Goal: Transaction & Acquisition: Download file/media

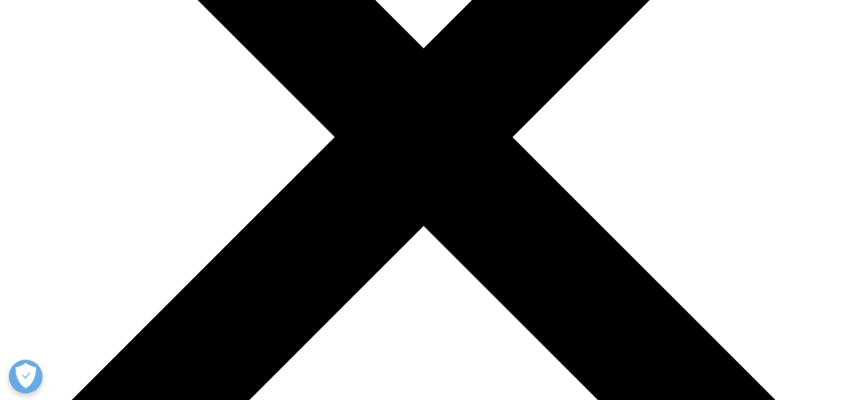
scroll to position [222, 0]
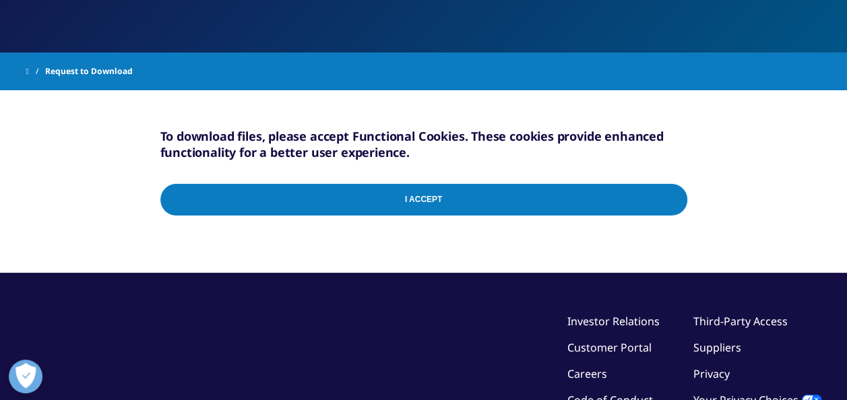
click at [484, 199] on input "I Accept" at bounding box center [423, 200] width 527 height 32
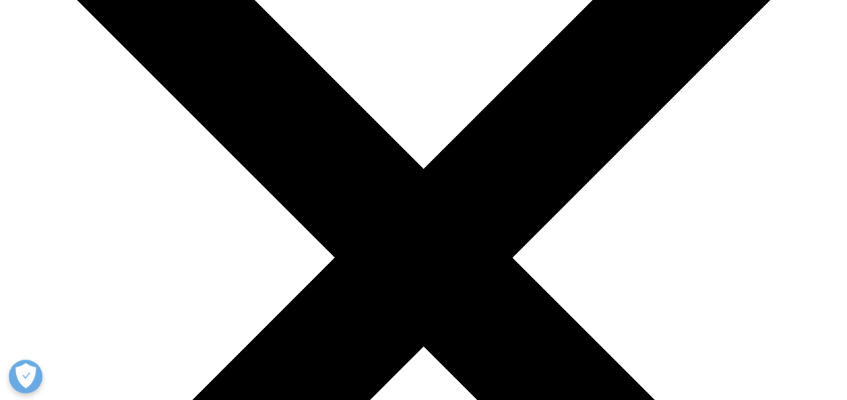
scroll to position [226, 0]
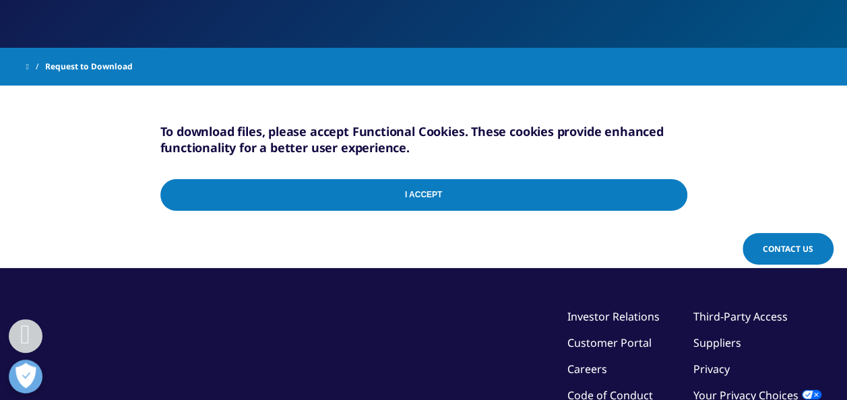
click at [445, 200] on input "I Accept" at bounding box center [423, 195] width 527 height 32
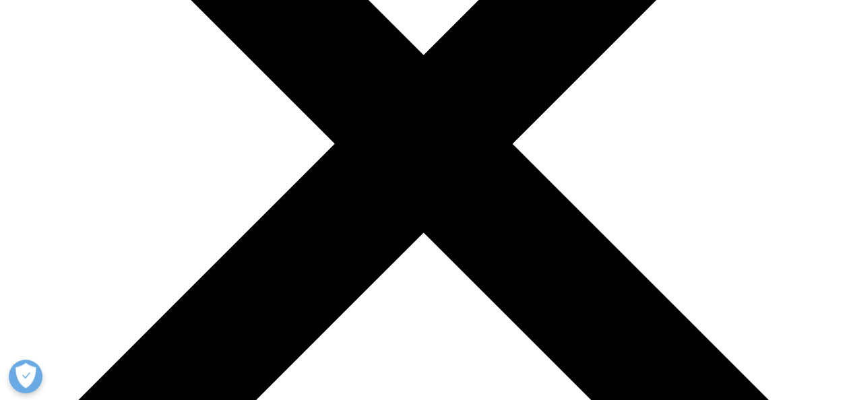
scroll to position [295, 0]
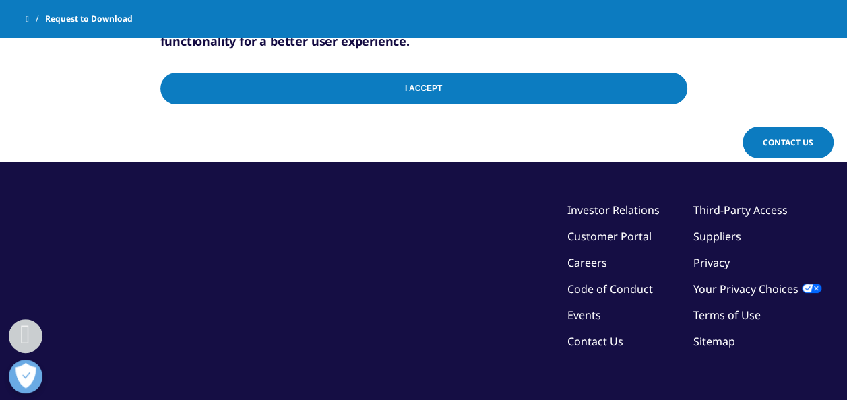
click at [503, 152] on div "To download files, please accept Functional Cookies. These cookies provide enha…" at bounding box center [423, 70] width 527 height 183
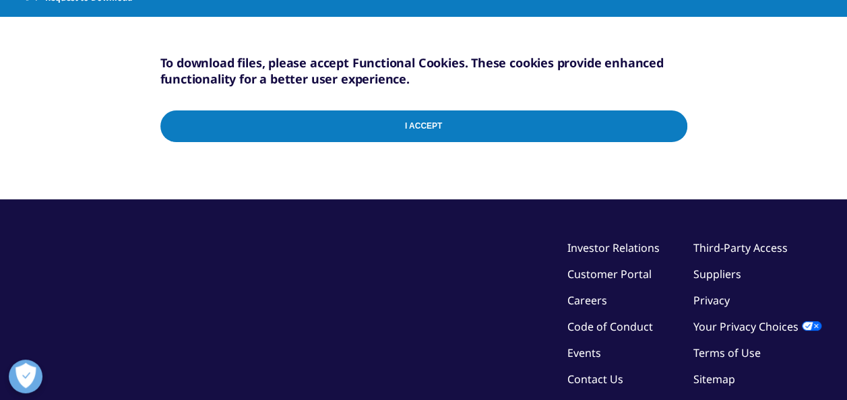
scroll to position [0, 0]
